Goal: Task Accomplishment & Management: Complete application form

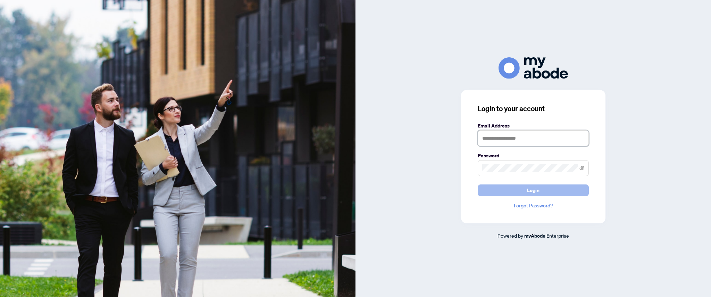
type input "**********"
click at [525, 190] on button "Login" at bounding box center [533, 190] width 111 height 12
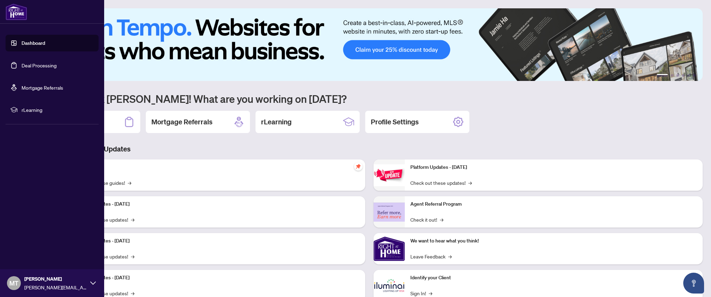
click at [34, 66] on link "Deal Processing" at bounding box center [39, 65] width 35 height 6
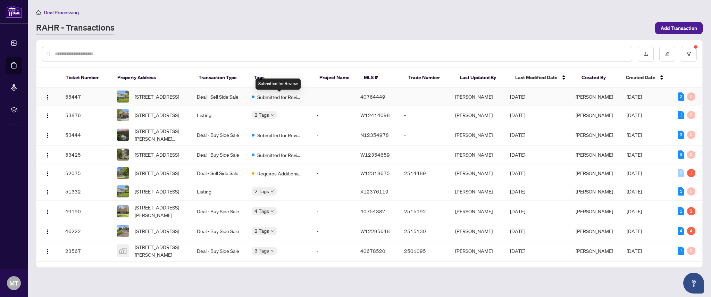
click at [277, 96] on span "Submitted for Review" at bounding box center [279, 97] width 45 height 8
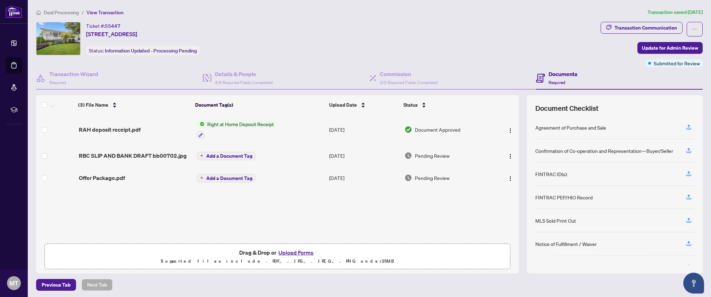
click at [300, 252] on button "Upload Forms" at bounding box center [295, 252] width 39 height 9
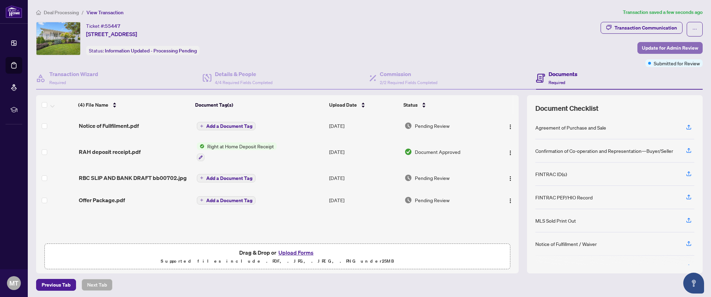
click at [644, 48] on span "Update for Admin Review" at bounding box center [670, 47] width 56 height 11
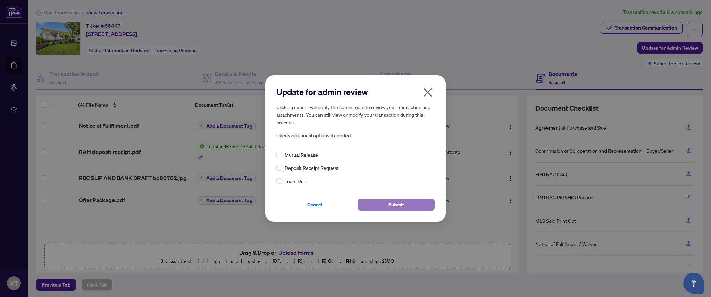
click at [390, 199] on span "Submit" at bounding box center [397, 204] width 16 height 11
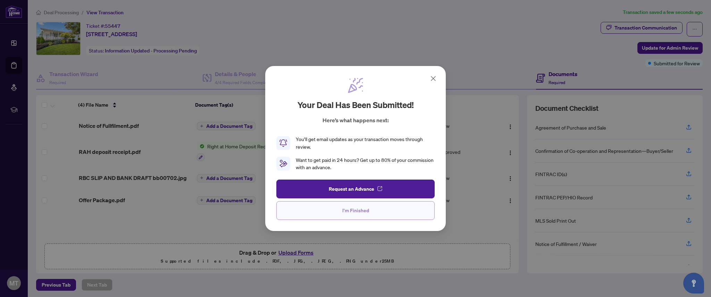
click at [352, 213] on span "I'm Finished" at bounding box center [355, 210] width 27 height 11
